Goal: Task Accomplishment & Management: Complete application form

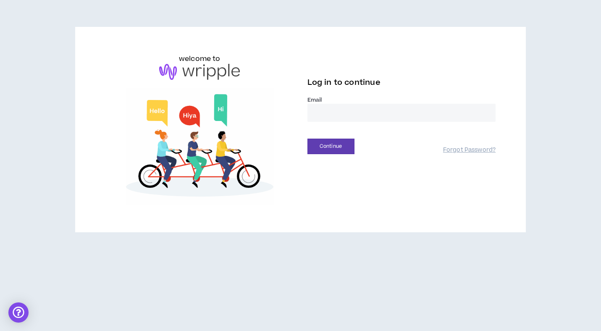
click at [399, 120] on input "email" at bounding box center [401, 113] width 188 height 18
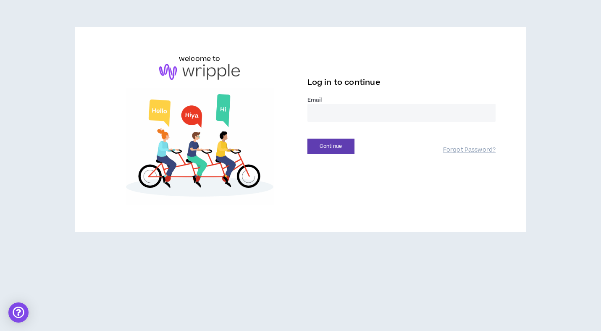
type input "**********"
click at [328, 149] on button "Continue" at bounding box center [330, 146] width 47 height 16
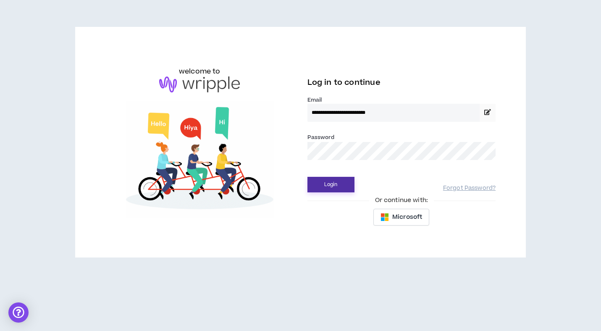
click at [338, 183] on button "Login" at bounding box center [330, 185] width 47 height 16
click at [338, 184] on button "Login" at bounding box center [330, 185] width 47 height 16
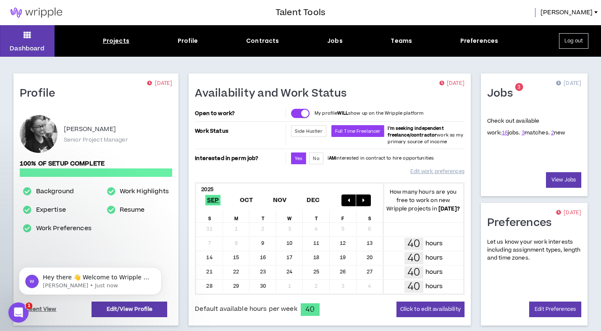
click at [116, 42] on div "Projects" at bounding box center [116, 41] width 26 height 9
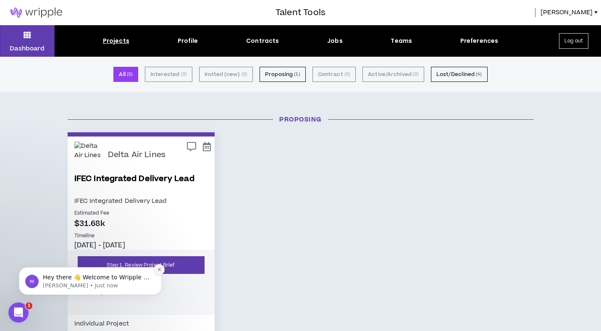
click at [158, 270] on icon "Dismiss notification" at bounding box center [159, 269] width 5 height 5
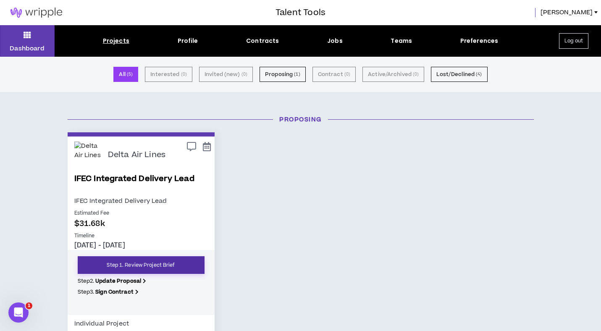
click at [144, 266] on link "Step 1. Review Project Brief" at bounding box center [141, 265] width 127 height 18
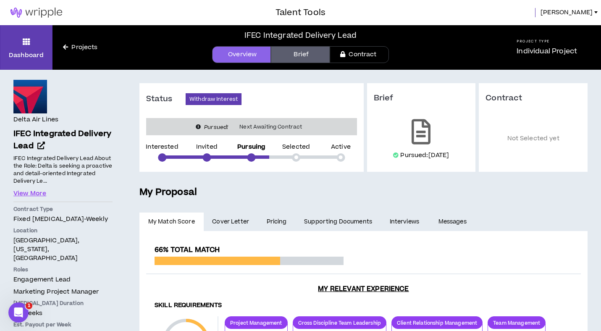
click at [307, 55] on link "Brief" at bounding box center [300, 54] width 59 height 17
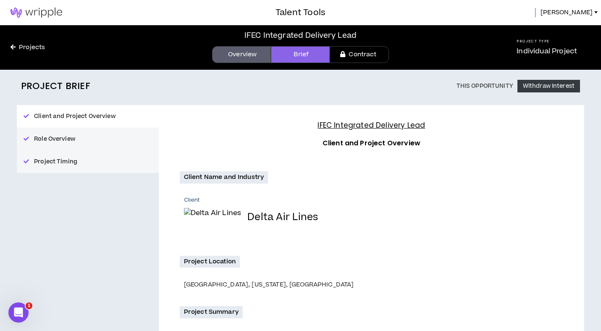
click at [38, 51] on link "Projects" at bounding box center [27, 47] width 55 height 9
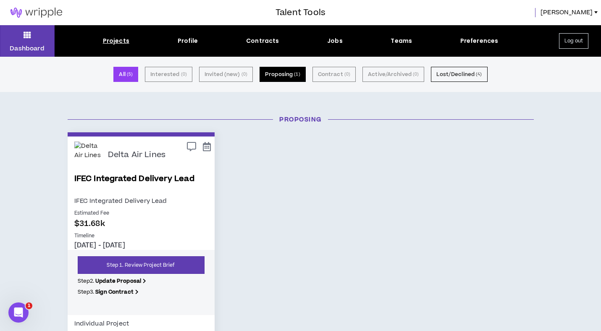
click at [280, 72] on button "Proposing ( 1 )" at bounding box center [282, 74] width 46 height 15
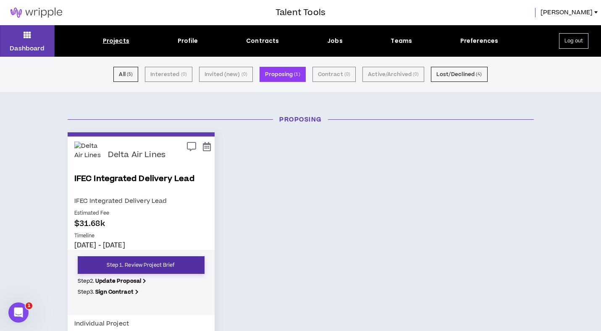
click at [190, 264] on link "Step 1. Review Project Brief" at bounding box center [141, 265] width 127 height 18
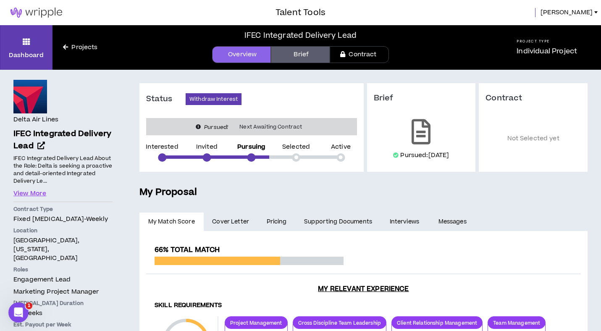
click at [230, 217] on span "Cover Letter" at bounding box center [230, 221] width 37 height 9
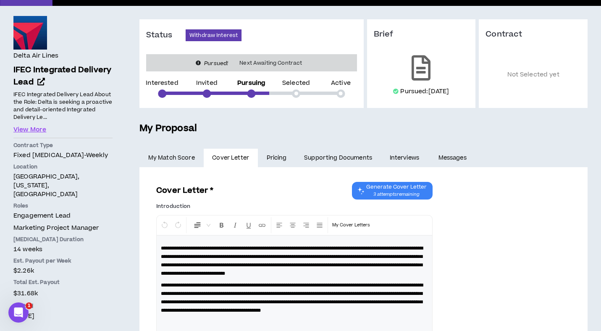
click at [273, 159] on link "Pricing" at bounding box center [277, 158] width 38 height 18
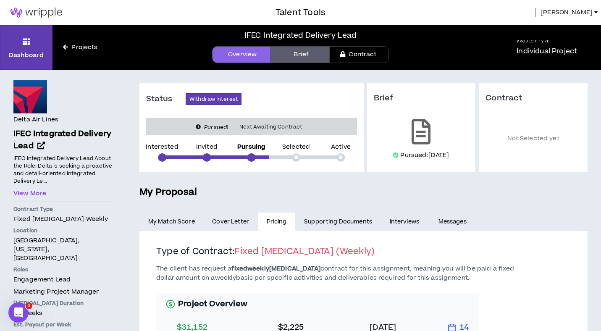
click at [590, 11] on span "[PERSON_NAME]" at bounding box center [566, 12] width 52 height 9
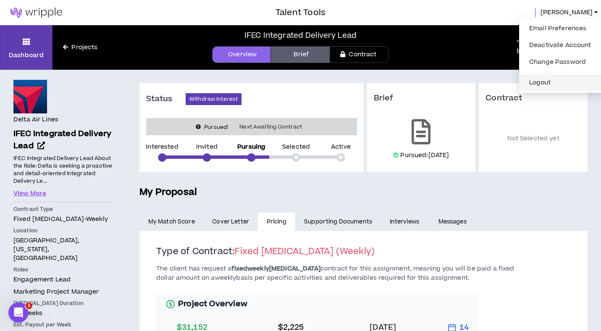
click at [540, 83] on button "Logout" at bounding box center [560, 82] width 72 height 13
